Goal: Task Accomplishment & Management: Manage account settings

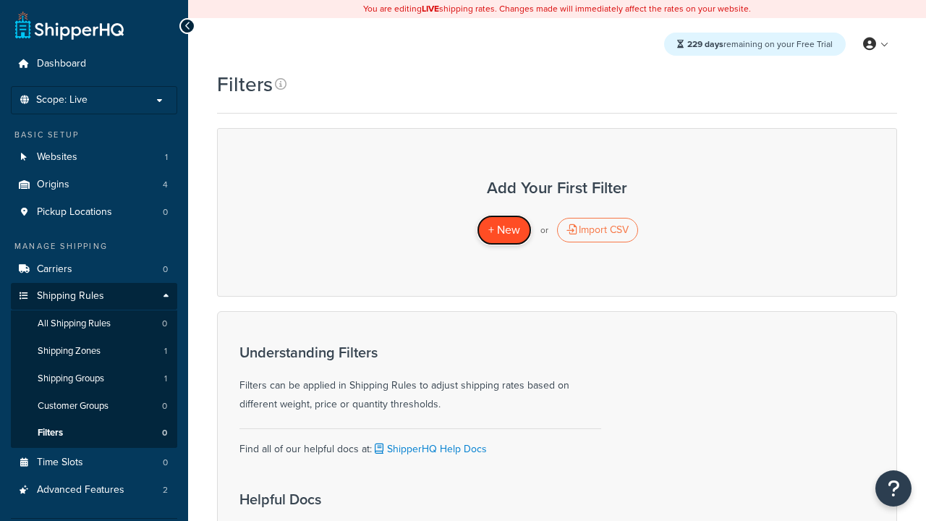
click at [503, 230] on span "+ New" at bounding box center [504, 229] width 32 height 17
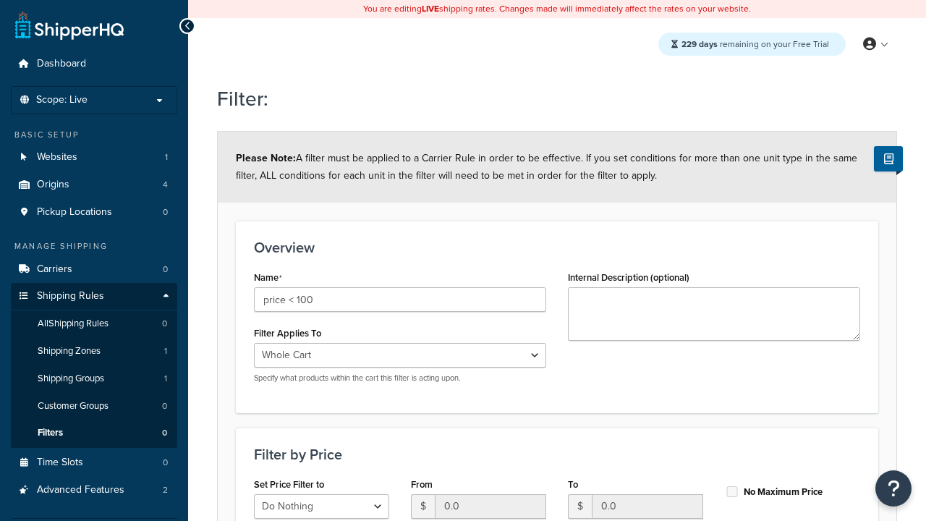
select select "range"
type input "price < 100"
type input "100"
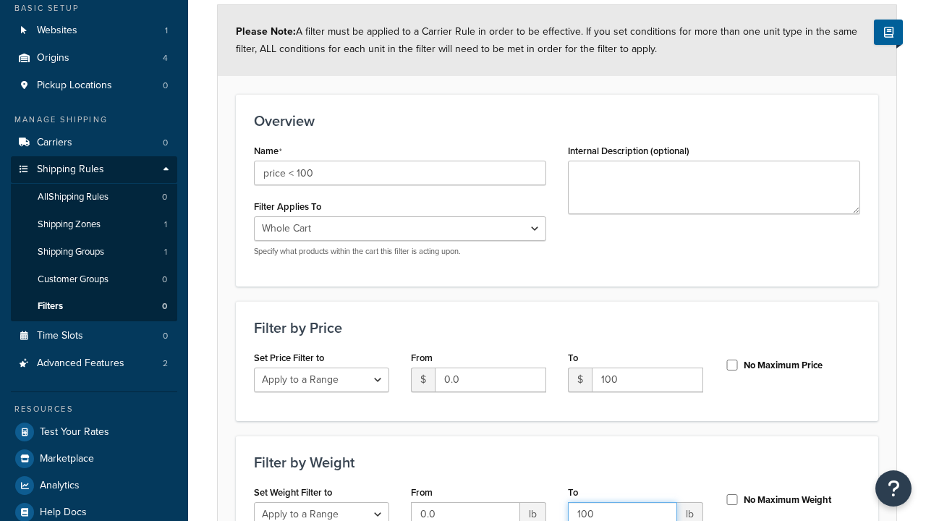
type input "100"
checkbox input "true"
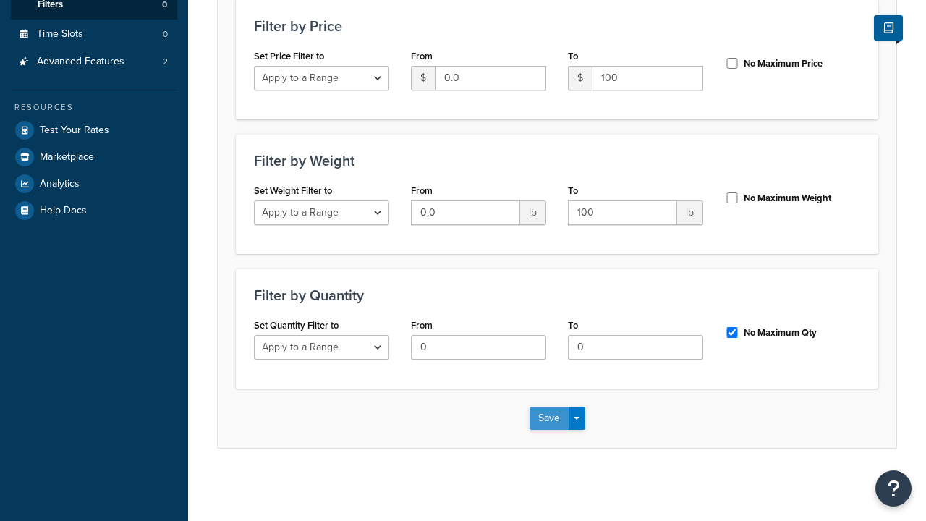
click at [548, 417] on button "Save" at bounding box center [548, 417] width 39 height 23
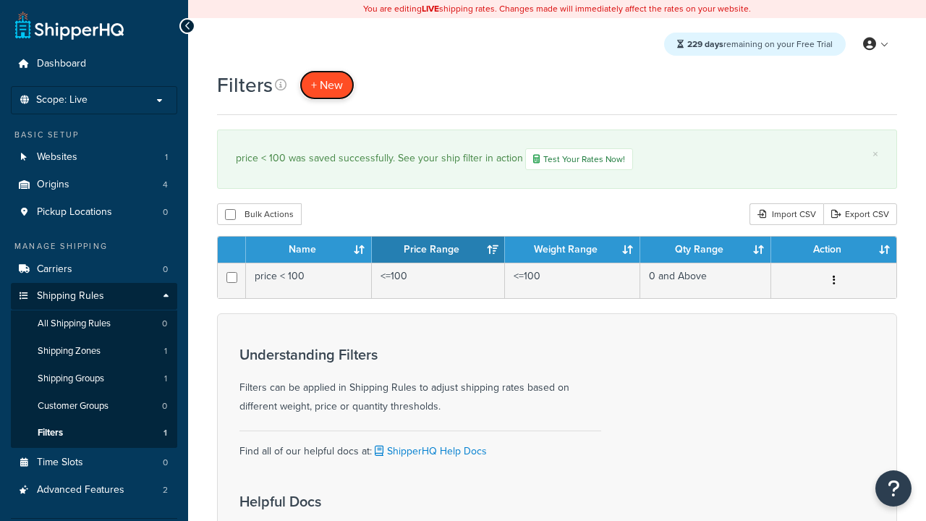
click at [327, 85] on span "+ New" at bounding box center [327, 85] width 32 height 17
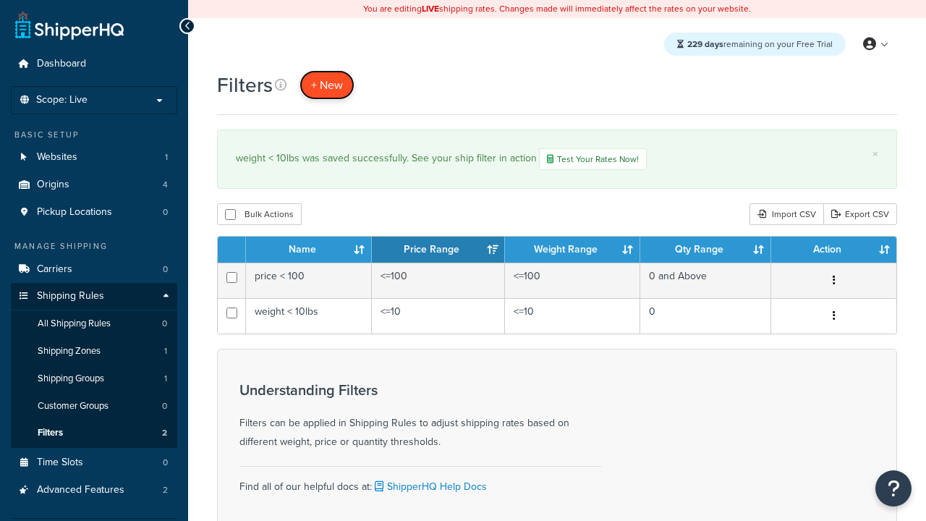
click at [327, 85] on span "+ New" at bounding box center [327, 85] width 32 height 17
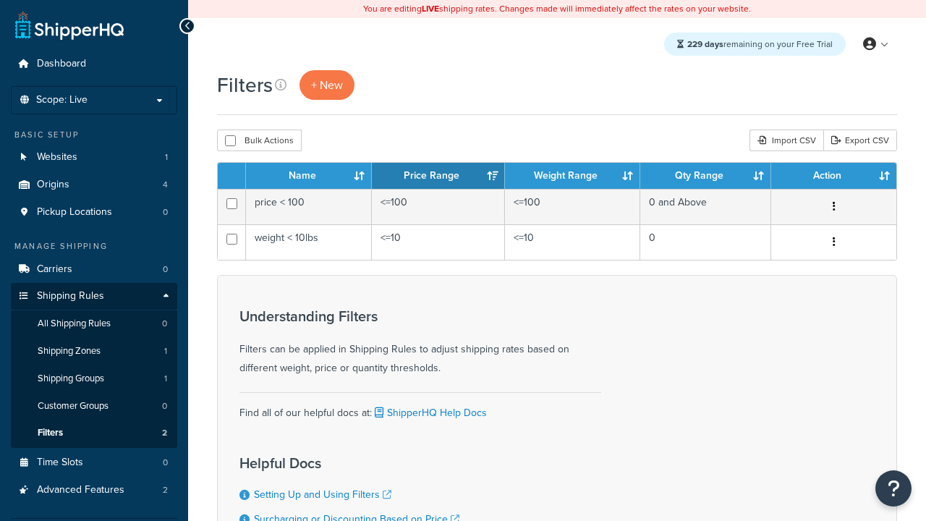
click at [309, 176] on th "Name" at bounding box center [309, 176] width 126 height 26
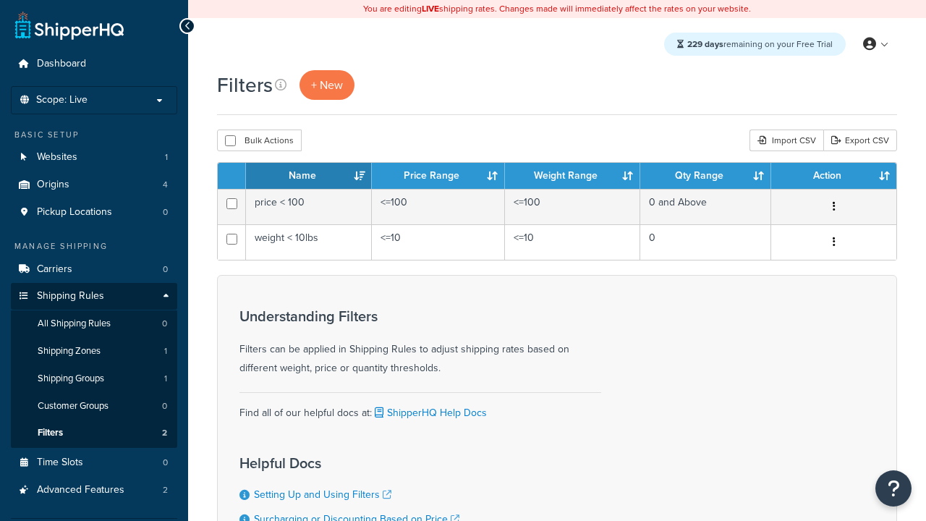
click at [309, 176] on th "Name" at bounding box center [309, 176] width 126 height 26
click at [438, 176] on th "Price Range" at bounding box center [438, 176] width 133 height 26
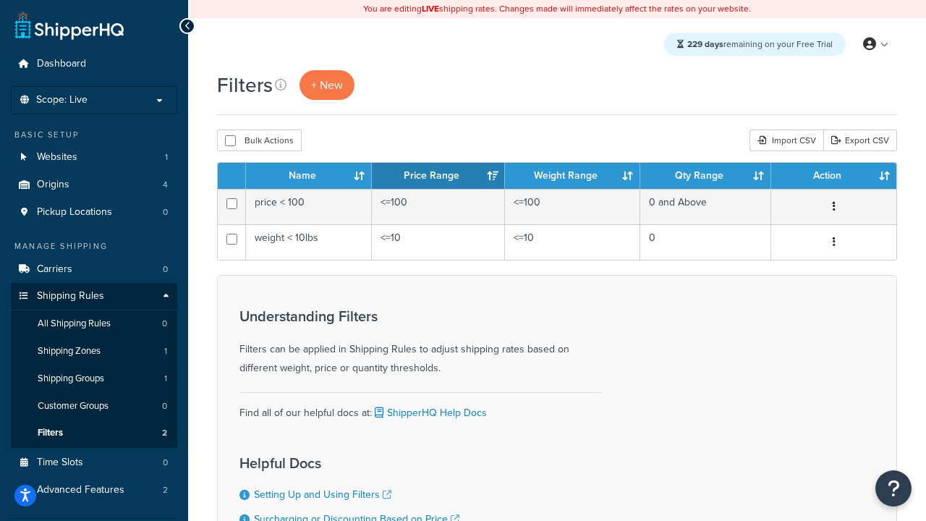
click at [572, 176] on th "Weight Range" at bounding box center [572, 176] width 135 height 26
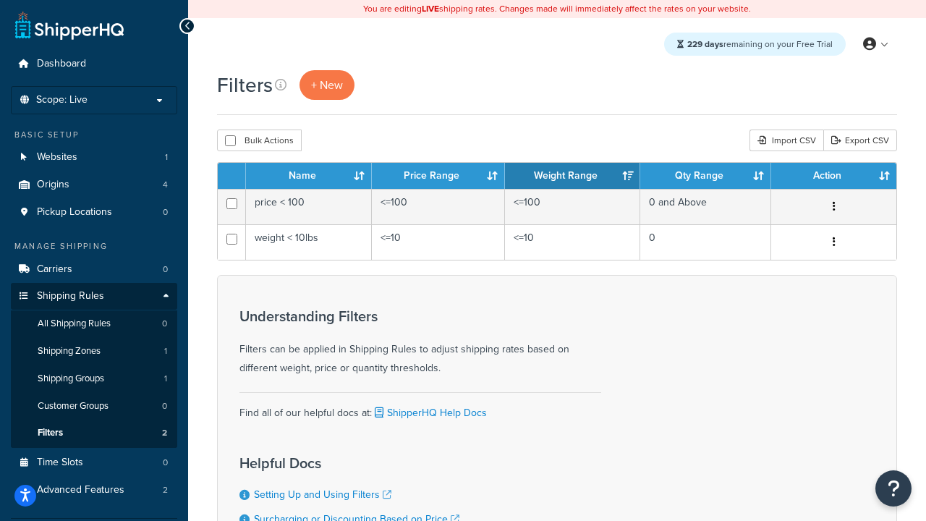
click at [705, 176] on th "Qty Range" at bounding box center [705, 176] width 131 height 26
click at [833, 176] on th "Action" at bounding box center [833, 176] width 125 height 26
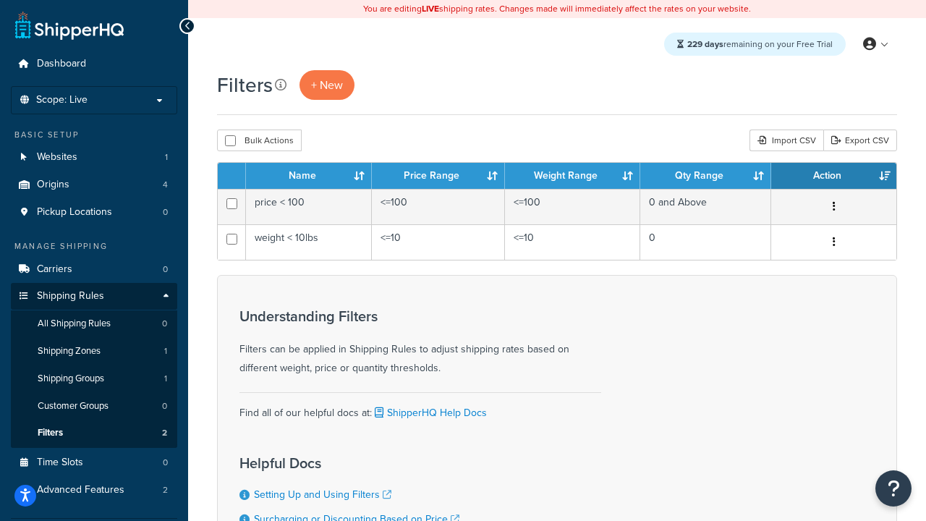
click at [833, 176] on th "Action" at bounding box center [833, 176] width 125 height 26
click at [281, 85] on icon at bounding box center [281, 85] width 12 height 12
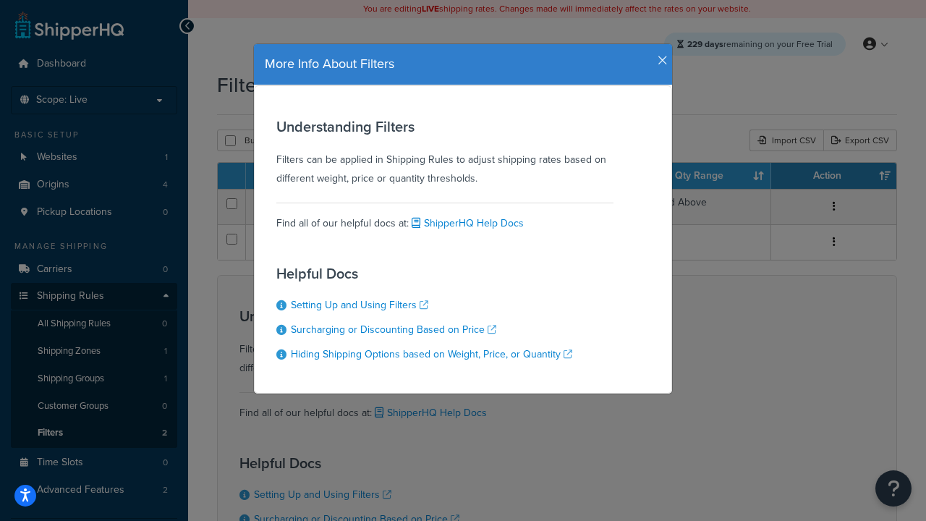
click at [659, 55] on icon "button" at bounding box center [662, 60] width 10 height 13
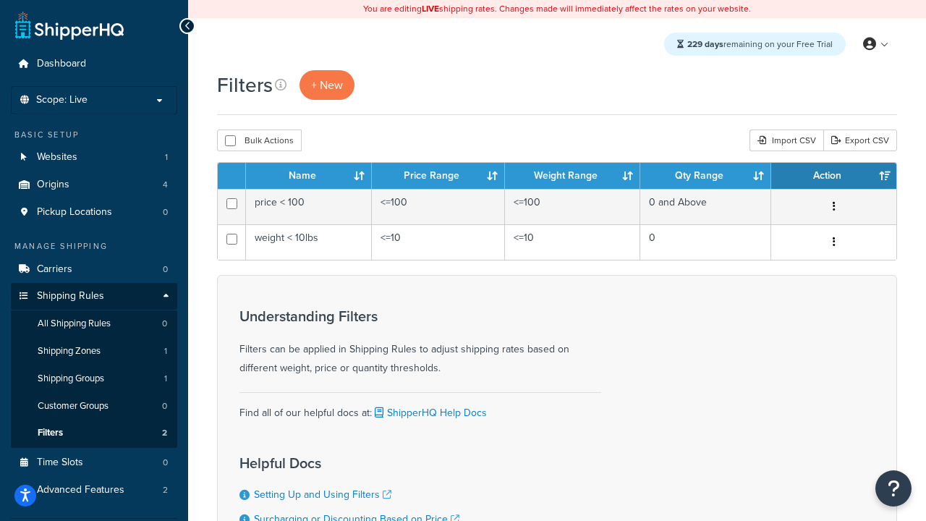
scroll to position [130, 0]
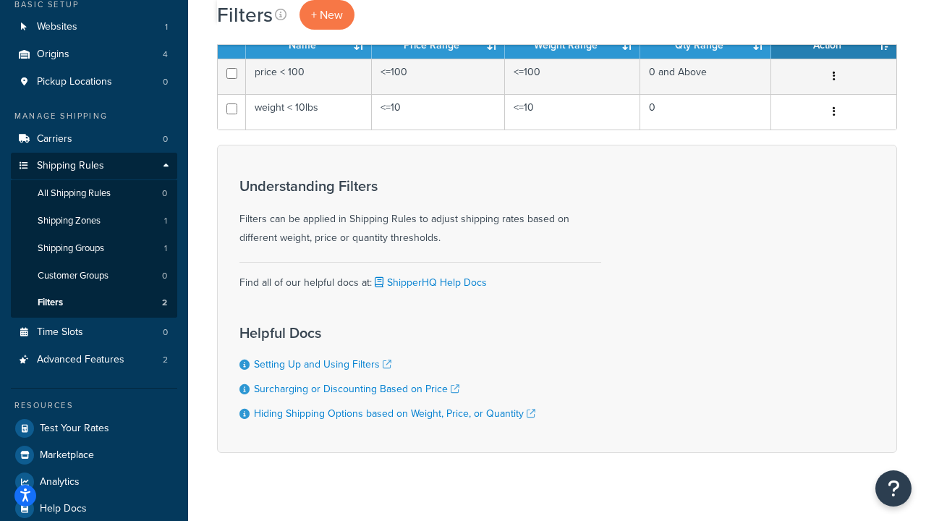
click at [259, 21] on button "Bulk Actions" at bounding box center [259, 10] width 85 height 22
checkbox input "true"
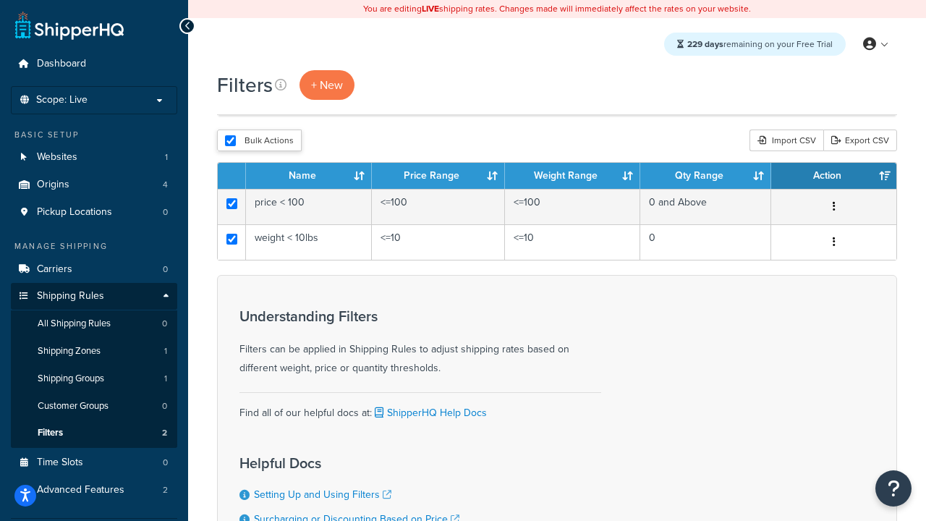
click at [0, 0] on button "Delete" at bounding box center [0, 0] width 0 height 0
